Goal: Information Seeking & Learning: Learn about a topic

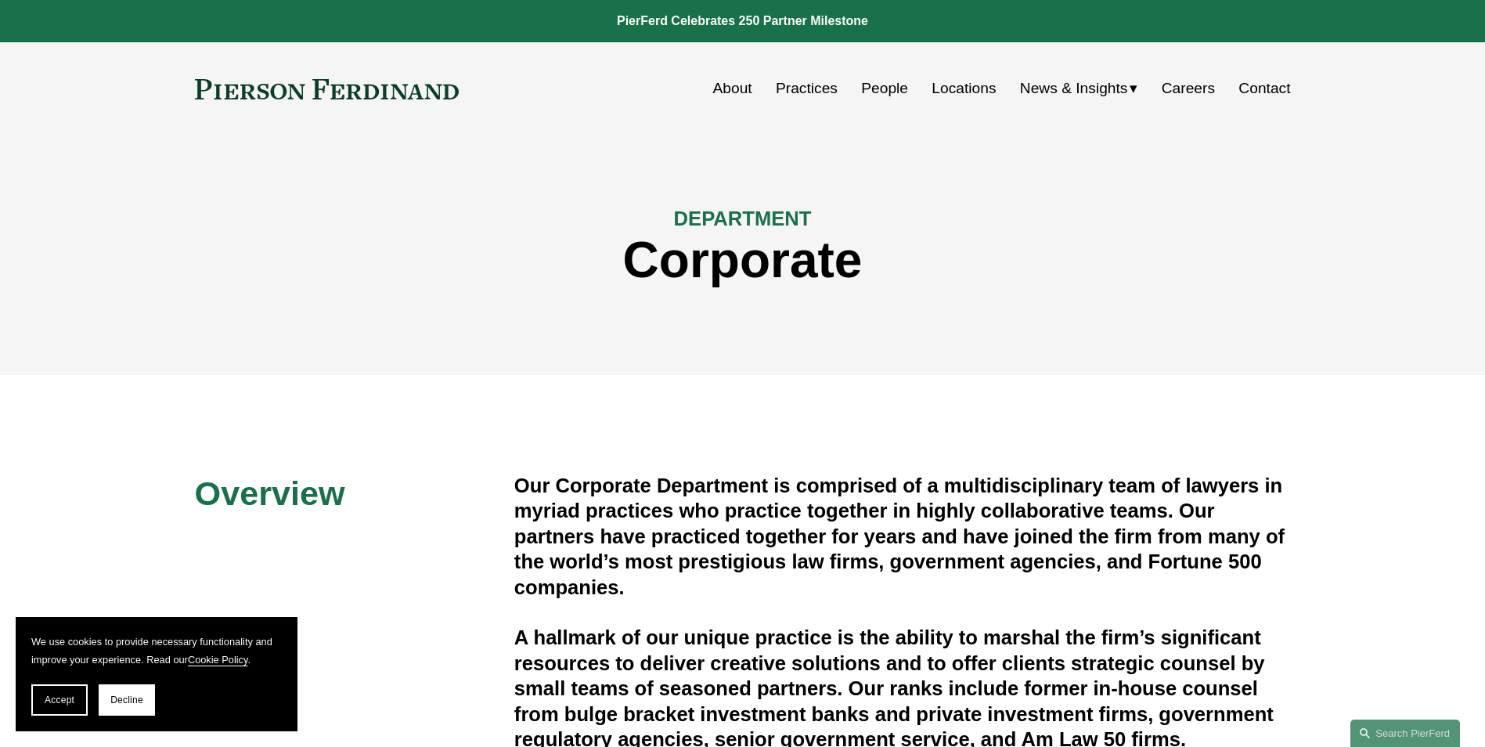
click at [882, 92] on link "People" at bounding box center [884, 89] width 47 height 30
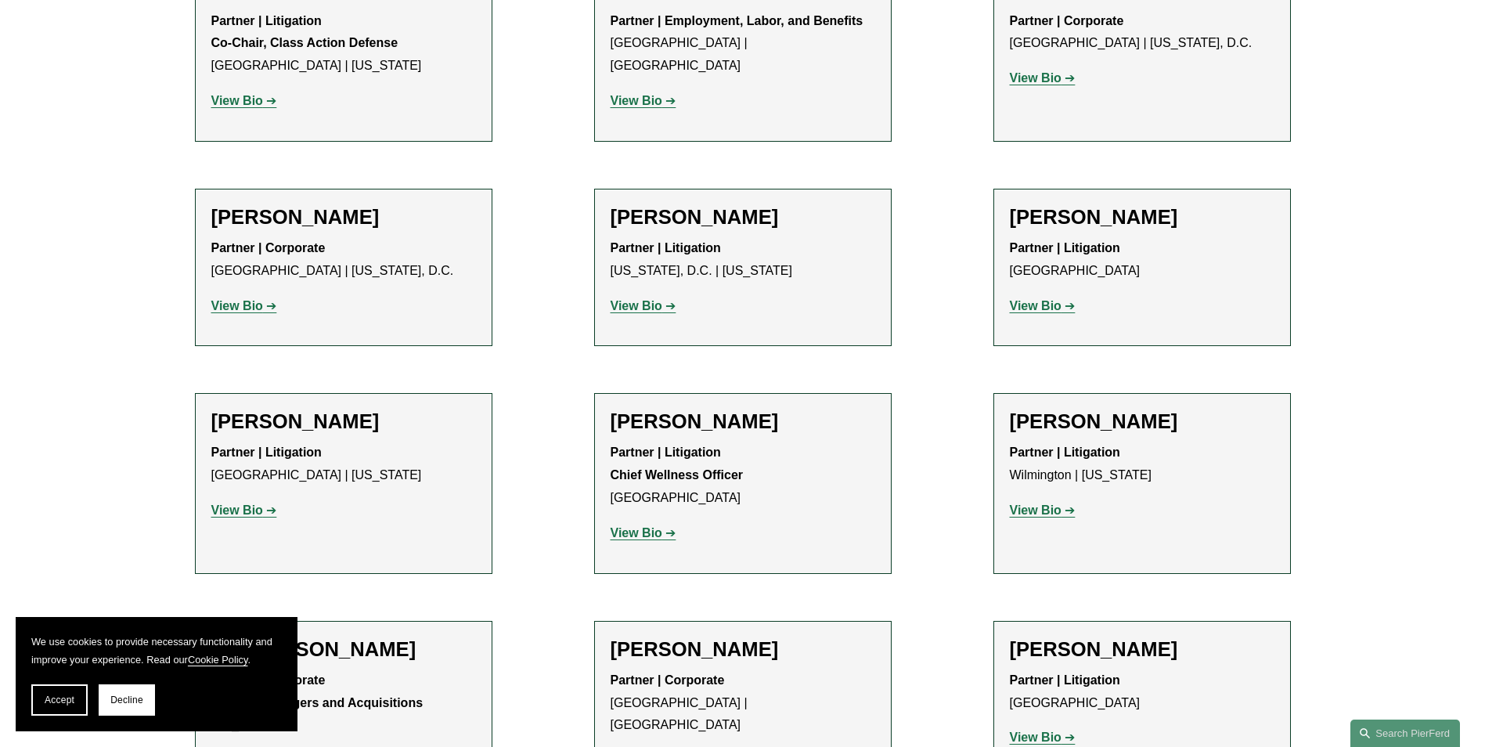
scroll to position [12372, 0]
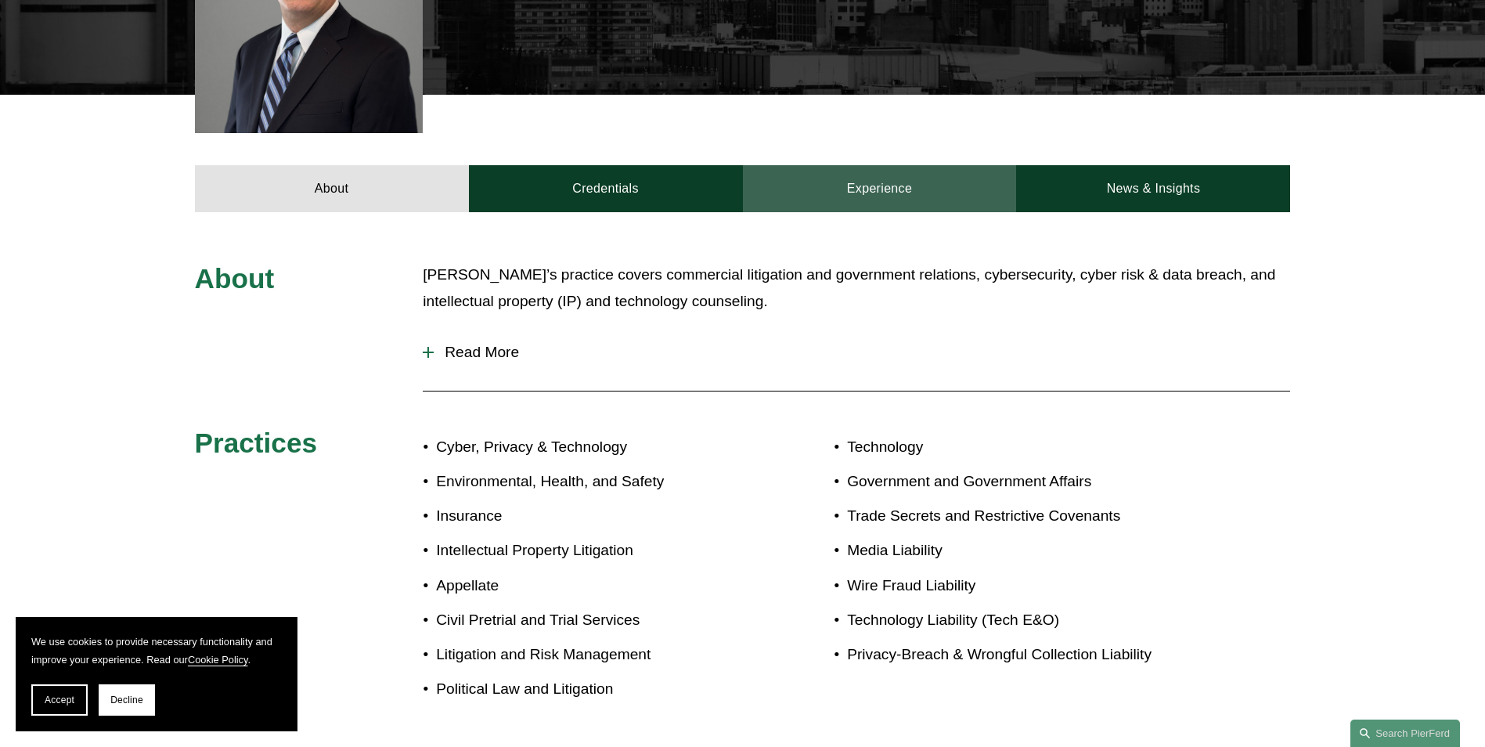
scroll to position [548, 0]
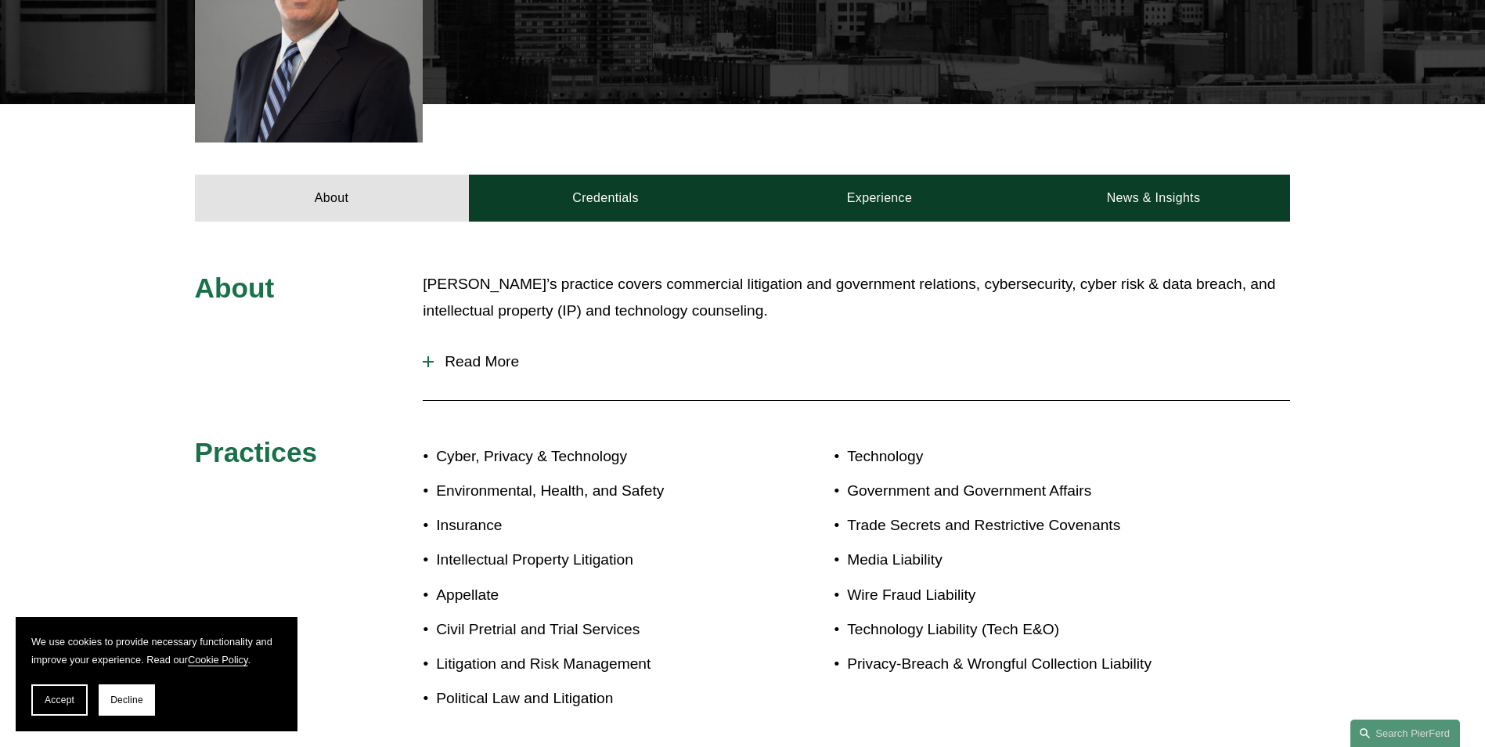
click at [488, 353] on span "Read More" at bounding box center [862, 361] width 857 height 17
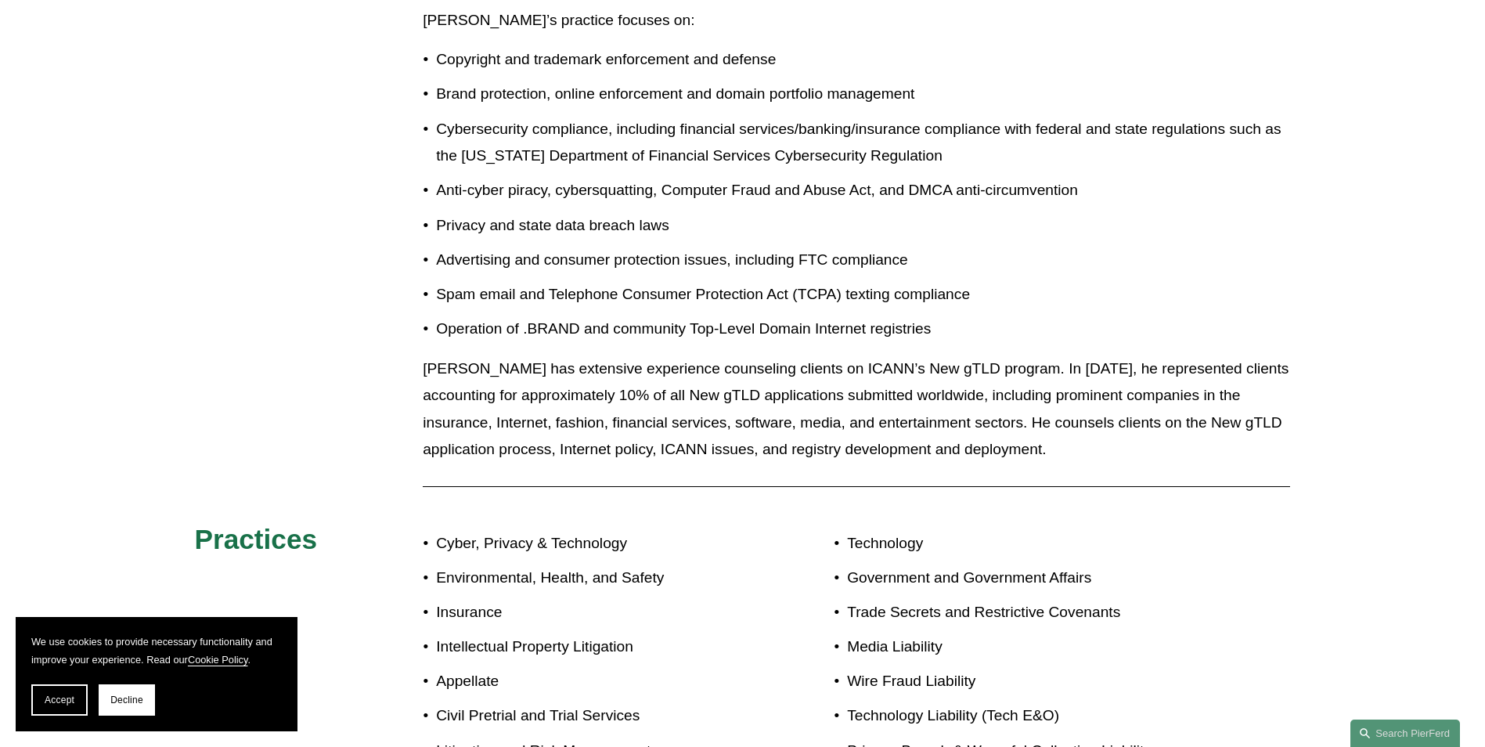
scroll to position [2349, 0]
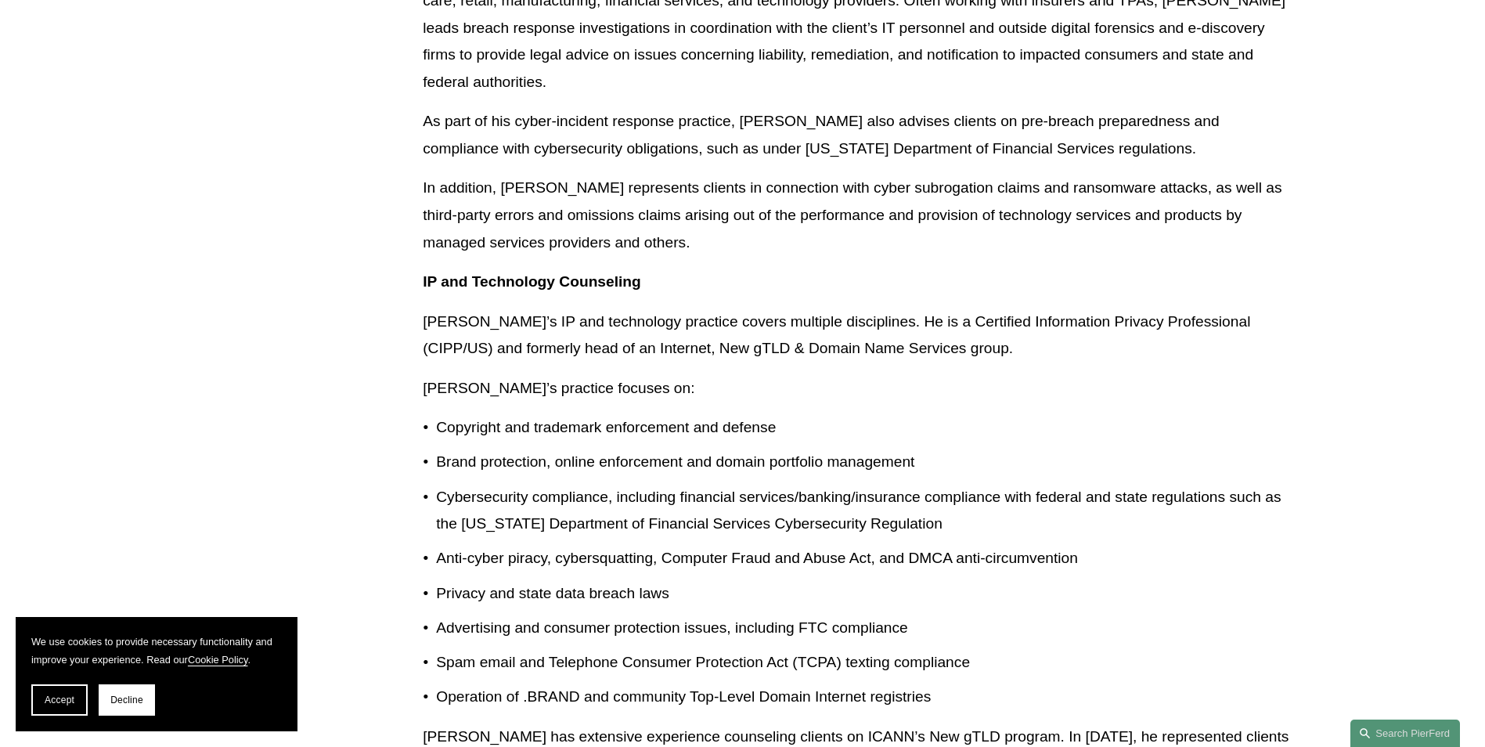
scroll to position [1488, 0]
